Goal: Information Seeking & Learning: Understand process/instructions

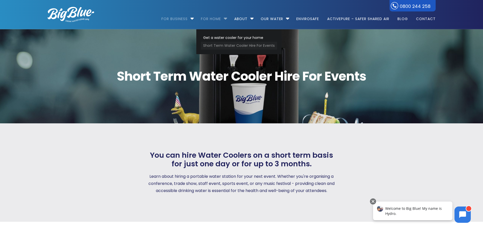
click at [233, 46] on link "Short Term Water Cooler Hire For Events" at bounding box center [239, 46] width 76 height 8
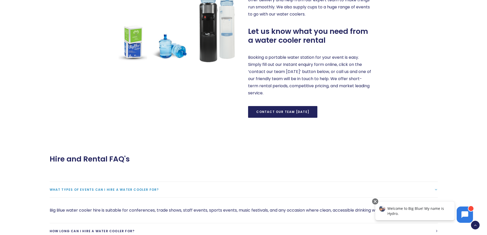
scroll to position [331, 0]
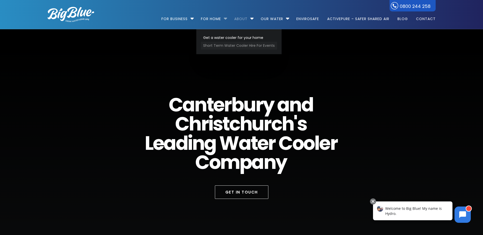
click at [230, 44] on link "Short Term Water Cooler Hire For Events" at bounding box center [239, 46] width 76 height 8
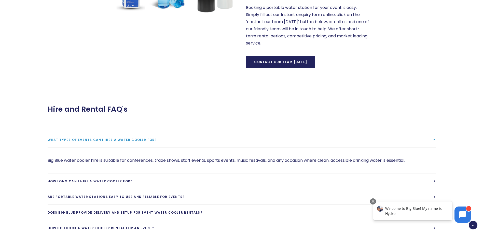
scroll to position [433, 0]
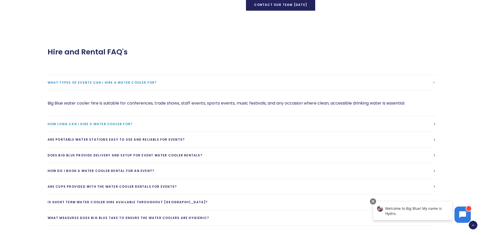
click at [139, 122] on link "How long can I hire a water cooler for?" at bounding box center [242, 124] width 388 height 16
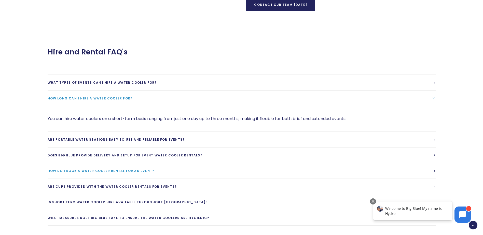
click at [113, 175] on link "How do I book a water cooler rental for an event?" at bounding box center [242, 171] width 388 height 16
